Goal: Information Seeking & Learning: Learn about a topic

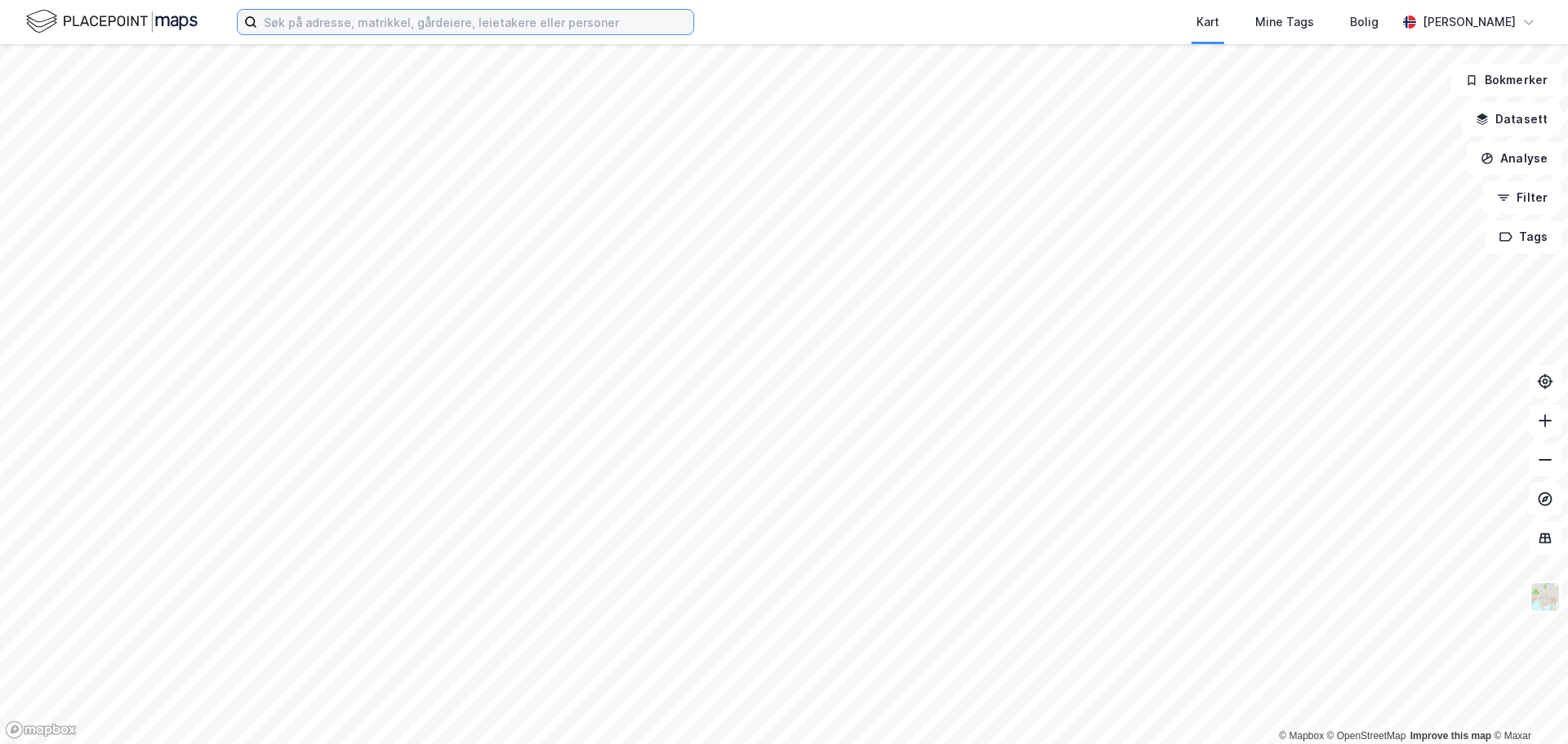
click at [417, 28] on input at bounding box center [475, 22] width 436 height 24
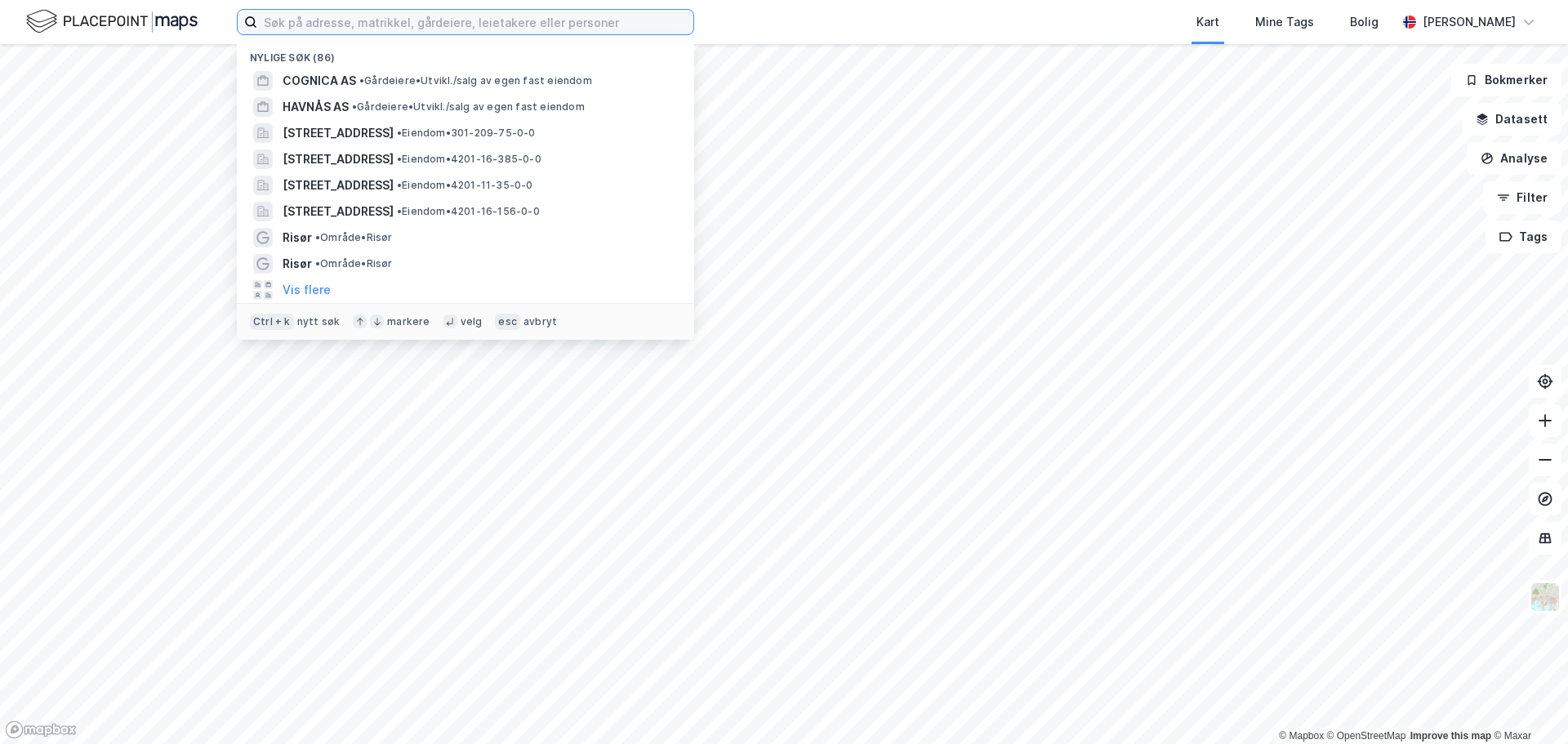
type input "a"
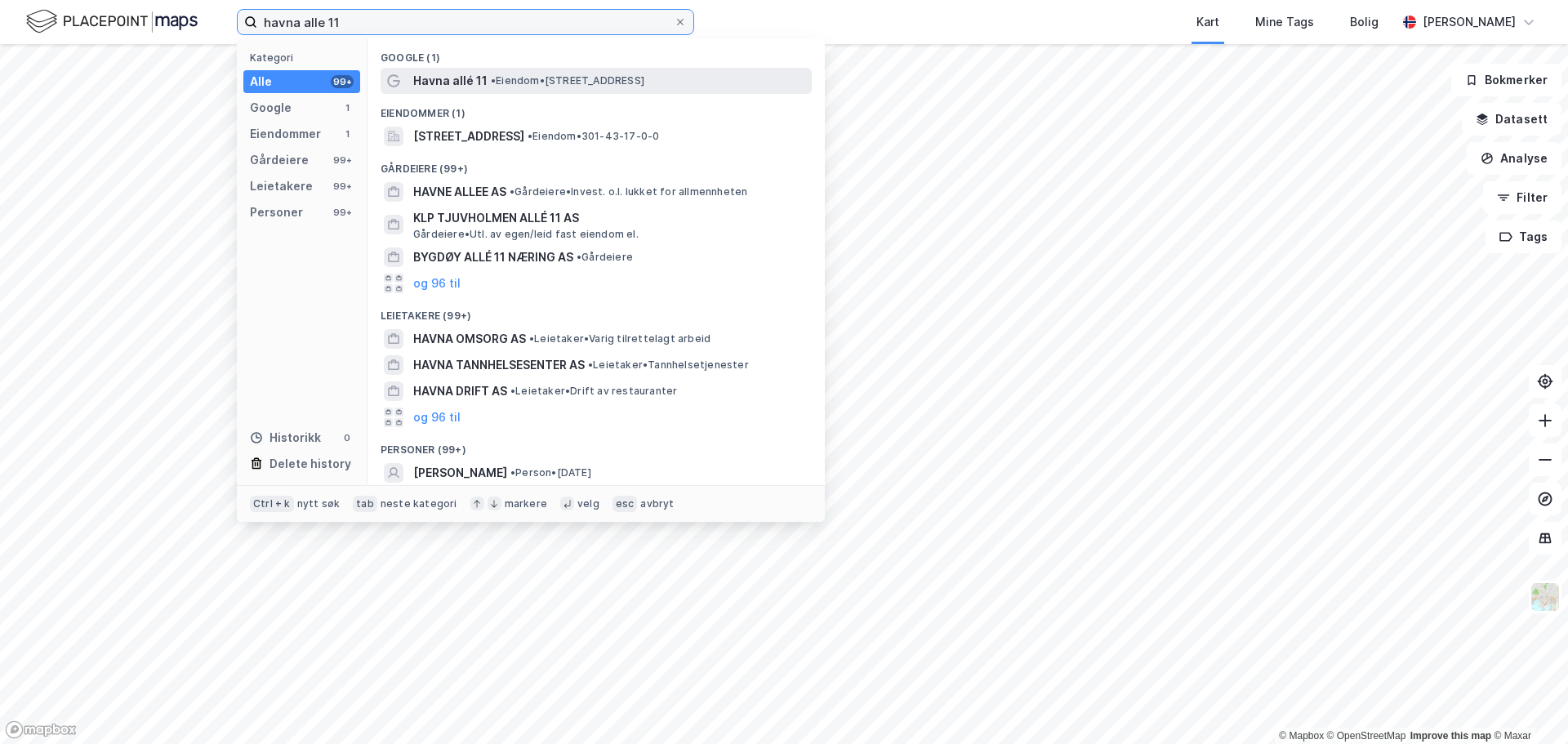
type input "havna alle 11"
click at [466, 69] on div "Havna allé 11 • Eiendom • Havna allé 11, 0373 Oslo" at bounding box center [596, 81] width 431 height 26
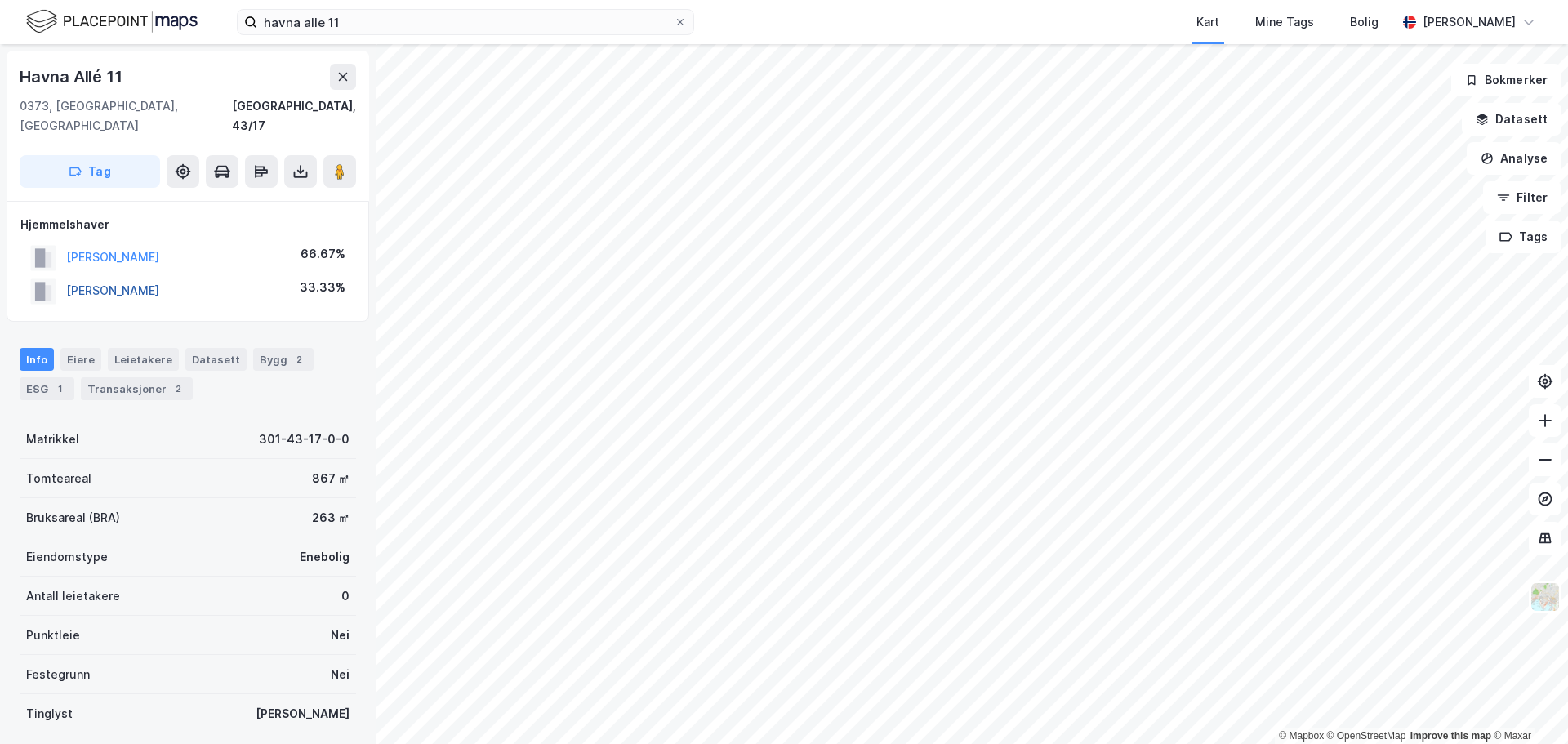
click at [0, 0] on button "[PERSON_NAME]" at bounding box center [0, 0] width 0 height 0
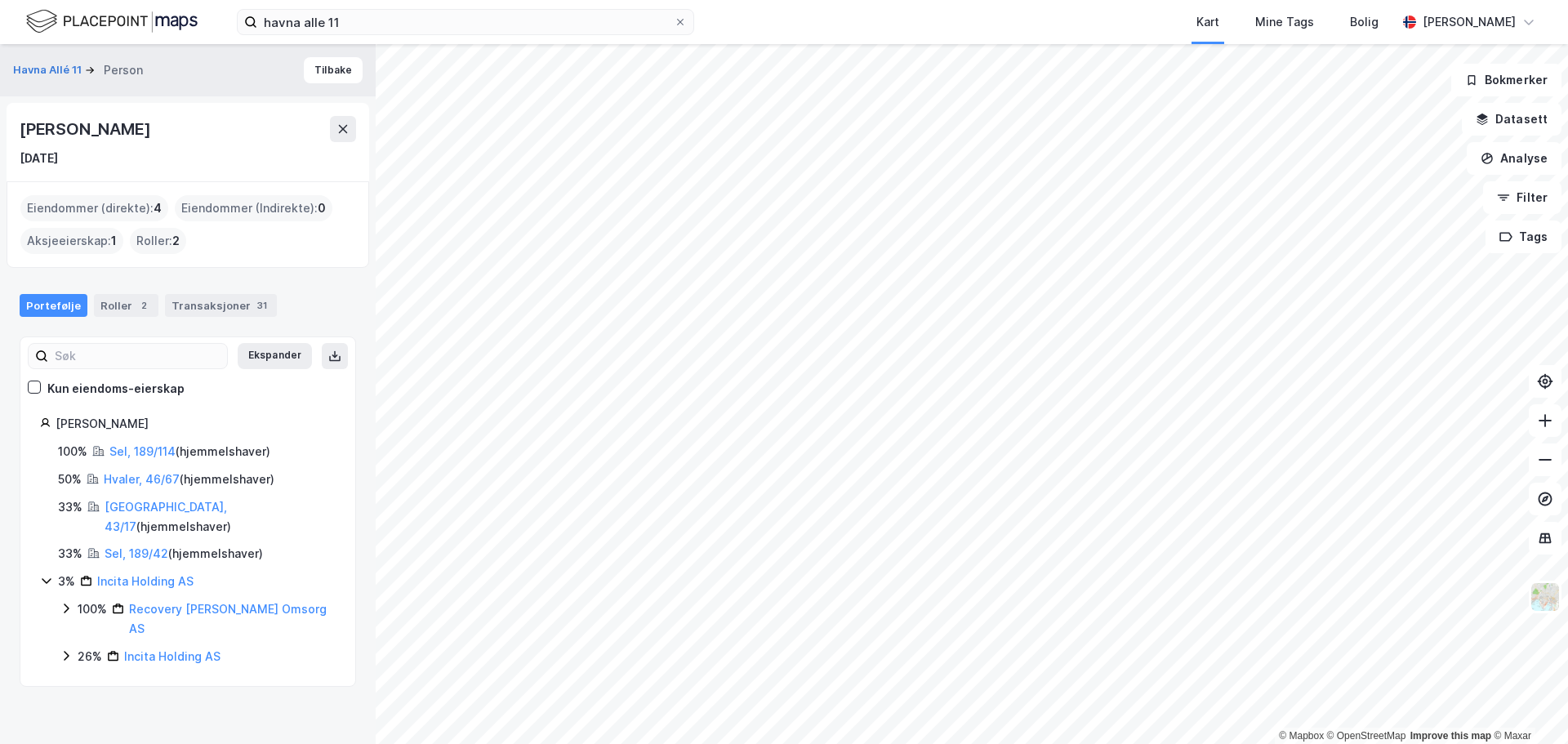
click at [69, 599] on div "100% Recovery Bo Og Omsorg AS" at bounding box center [197, 619] width 276 height 39
click at [66, 602] on icon at bounding box center [65, 608] width 13 height 13
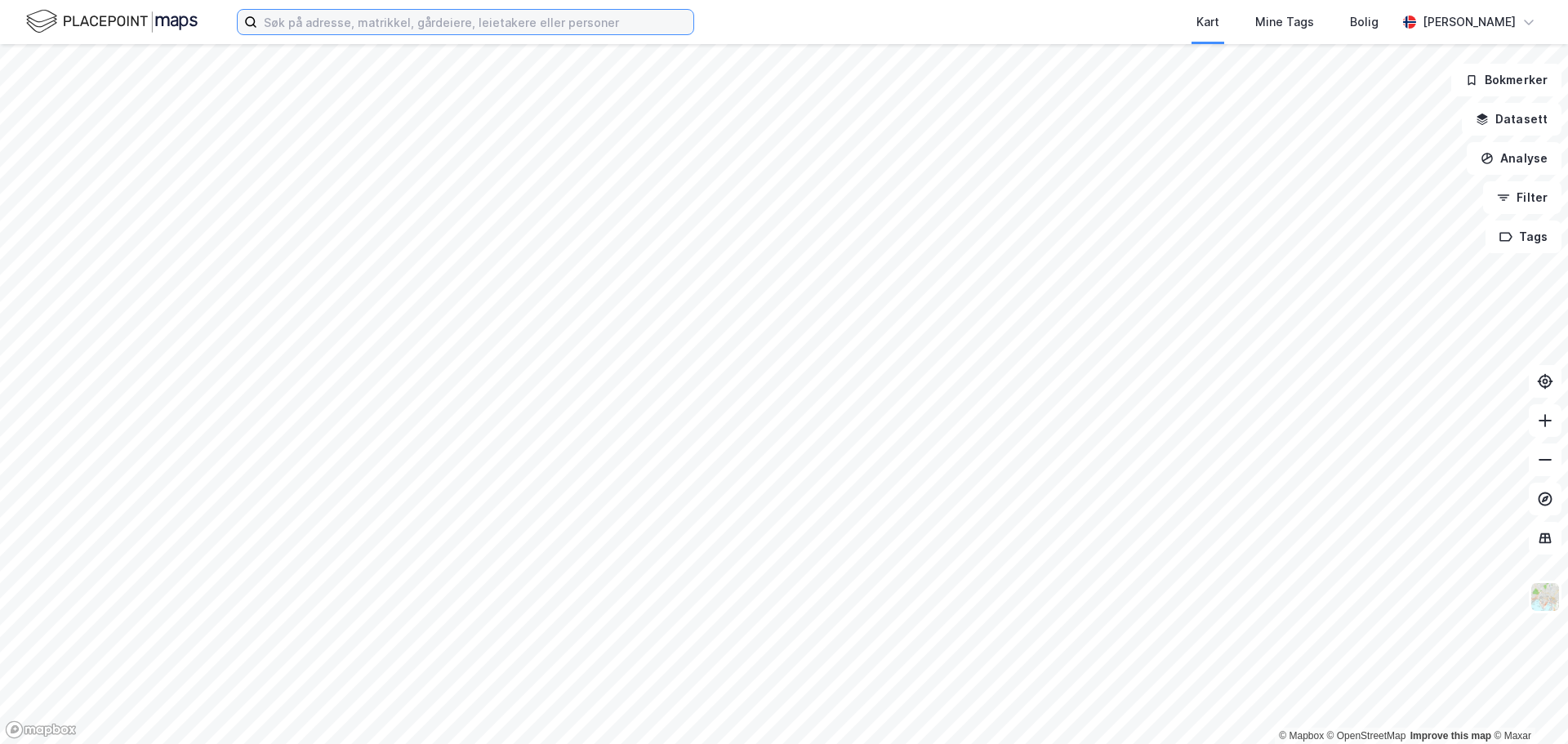
click at [345, 22] on input at bounding box center [475, 22] width 436 height 24
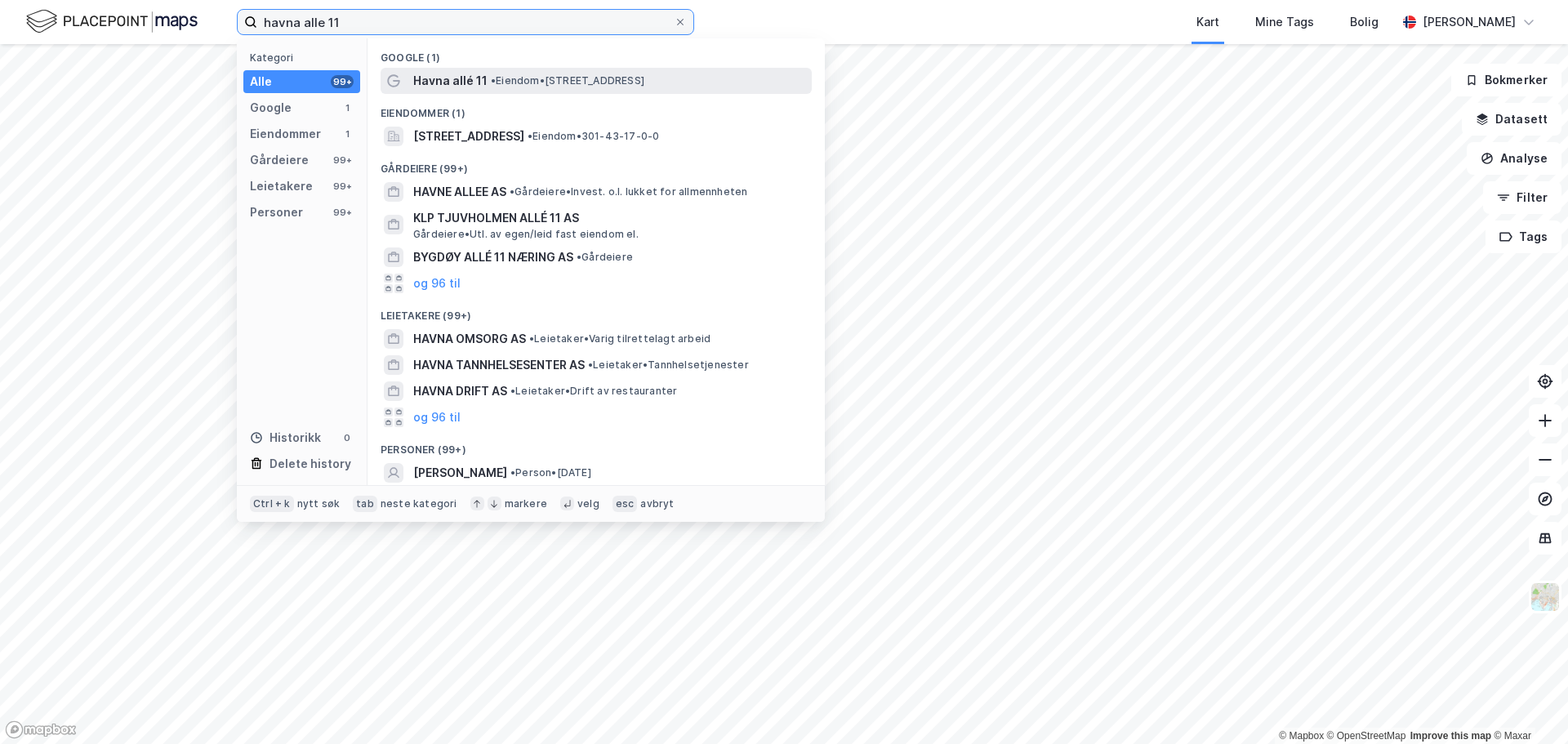
type input "havna alle 11"
click at [562, 74] on span "• Eiendom • [STREET_ADDRESS]" at bounding box center [567, 80] width 153 height 13
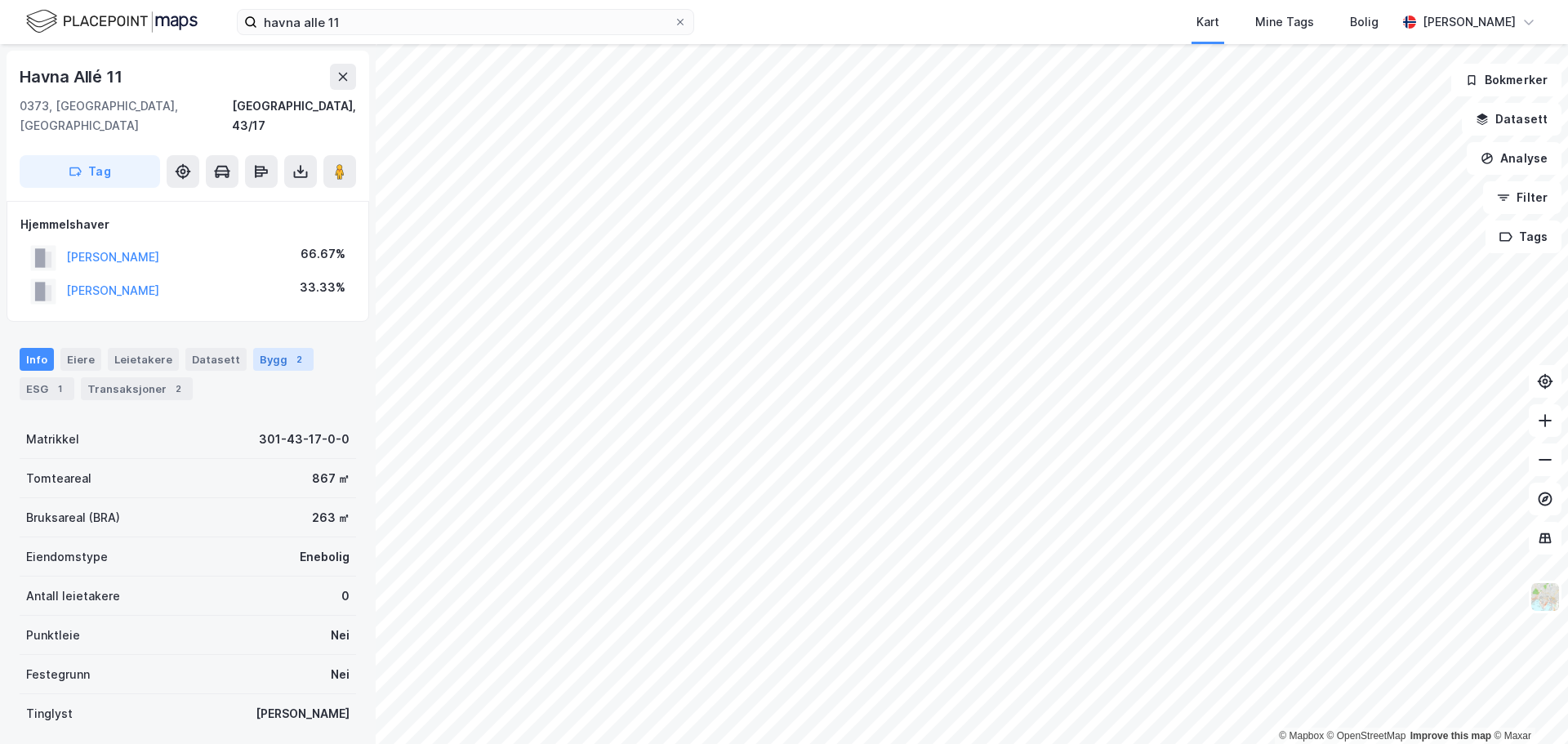
click at [297, 348] on div "Bygg 2" at bounding box center [282, 359] width 60 height 23
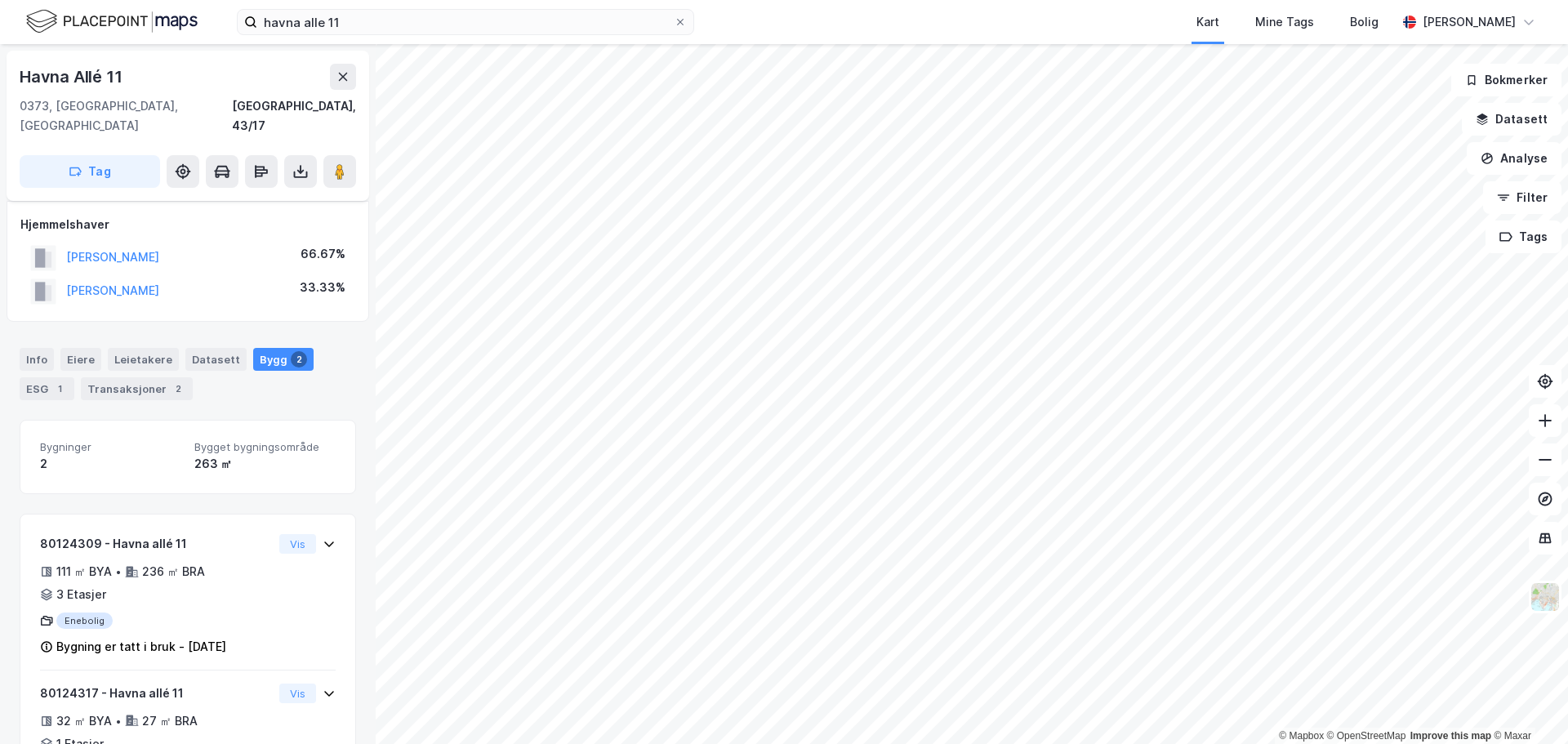
scroll to position [58, 0]
